Goal: Information Seeking & Learning: Learn about a topic

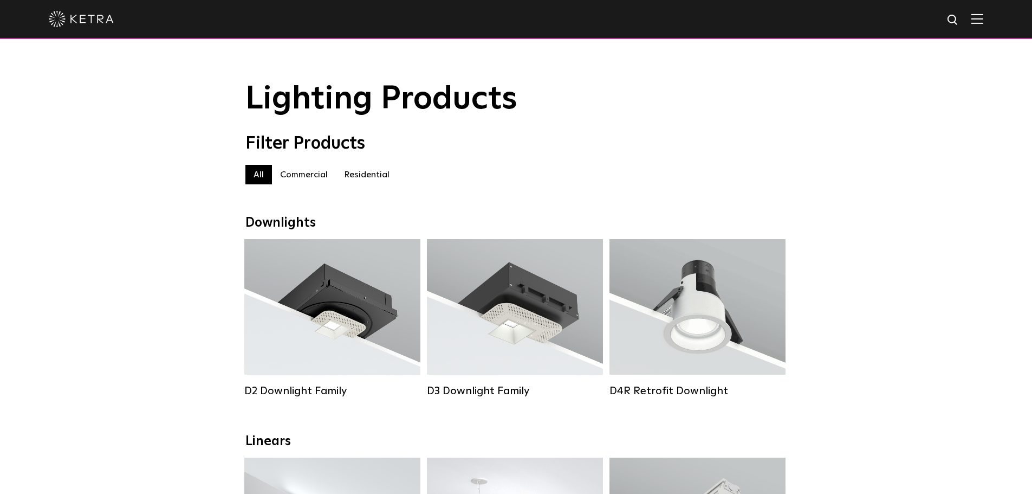
click at [363, 172] on label "Residential" at bounding box center [367, 175] width 62 height 20
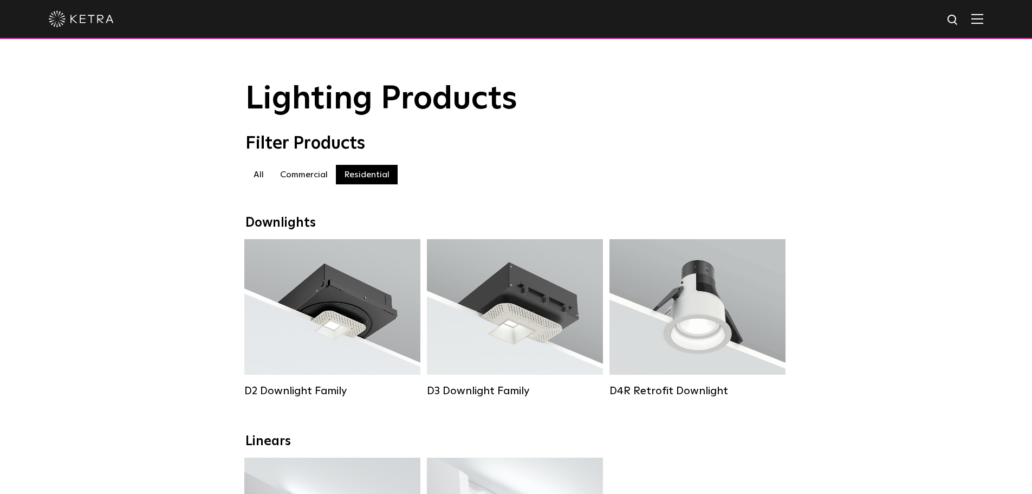
click at [257, 183] on label "All" at bounding box center [258, 175] width 27 height 20
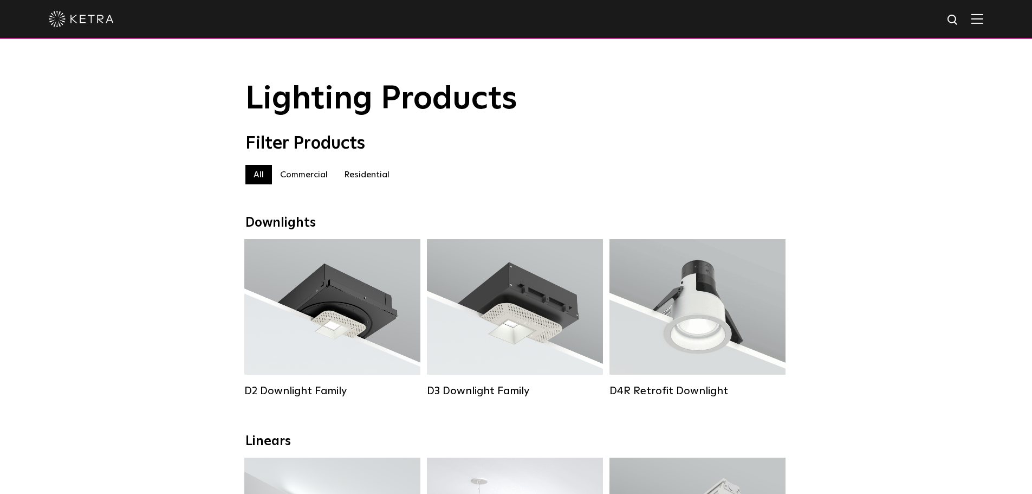
click at [102, 14] on img at bounding box center [81, 19] width 65 height 16
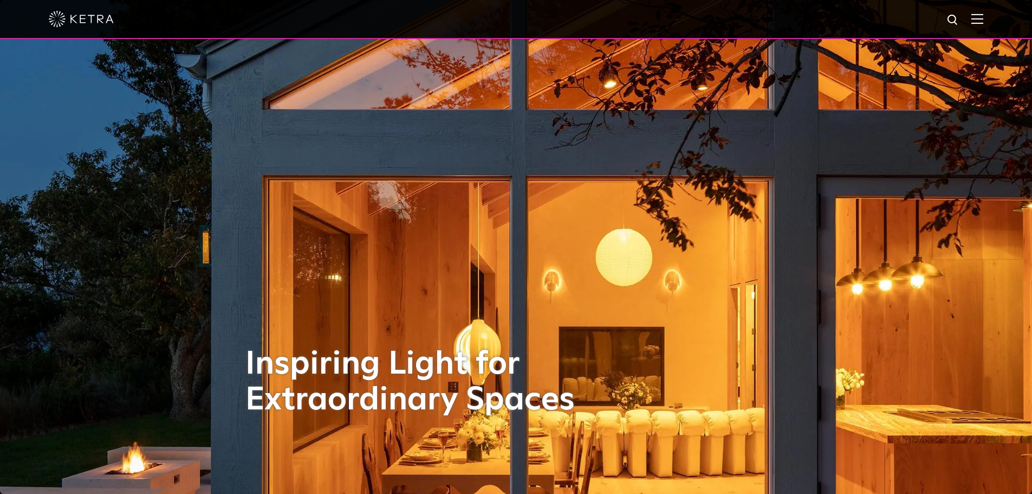
click at [979, 17] on div at bounding box center [516, 19] width 934 height 38
click at [983, 19] on img at bounding box center [977, 19] width 12 height 10
